Goal: Browse casually: Explore the website without a specific task or goal

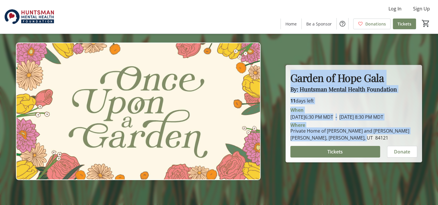
drag, startPoint x: 291, startPoint y: 73, endPoint x: 359, endPoint y: 139, distance: 95.2
click at [359, 139] on div "Garden of Hope Gala By: Huntsman Mental Health Foundation Garden of Hope Gala B…" at bounding box center [354, 113] width 136 height 97
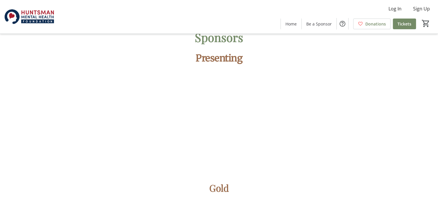
scroll to position [766, 0]
